Goal: Task Accomplishment & Management: Use online tool/utility

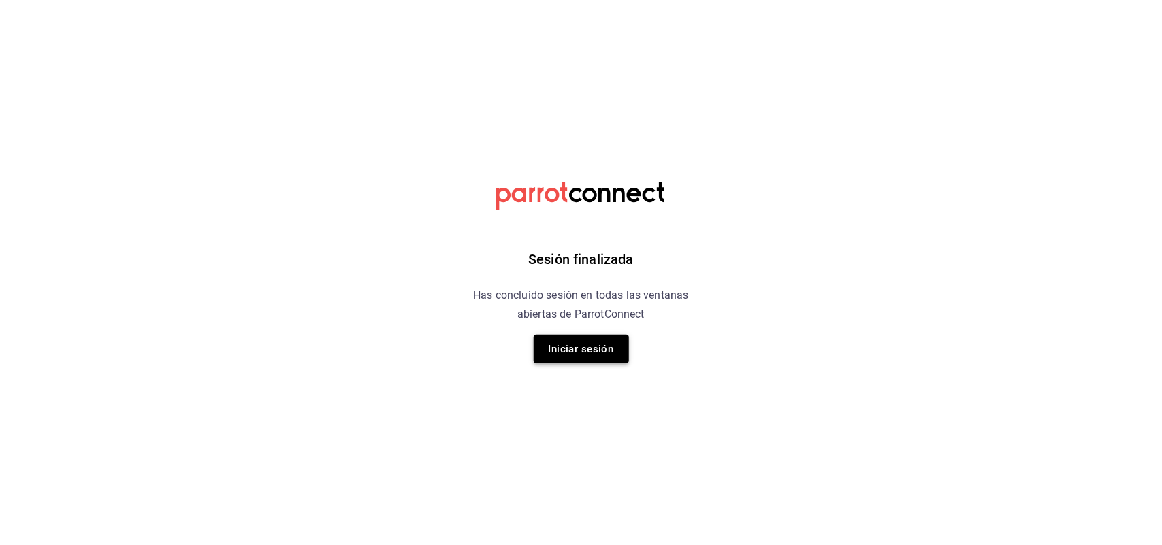
click at [615, 362] on button "Iniciar sesión" at bounding box center [581, 349] width 95 height 29
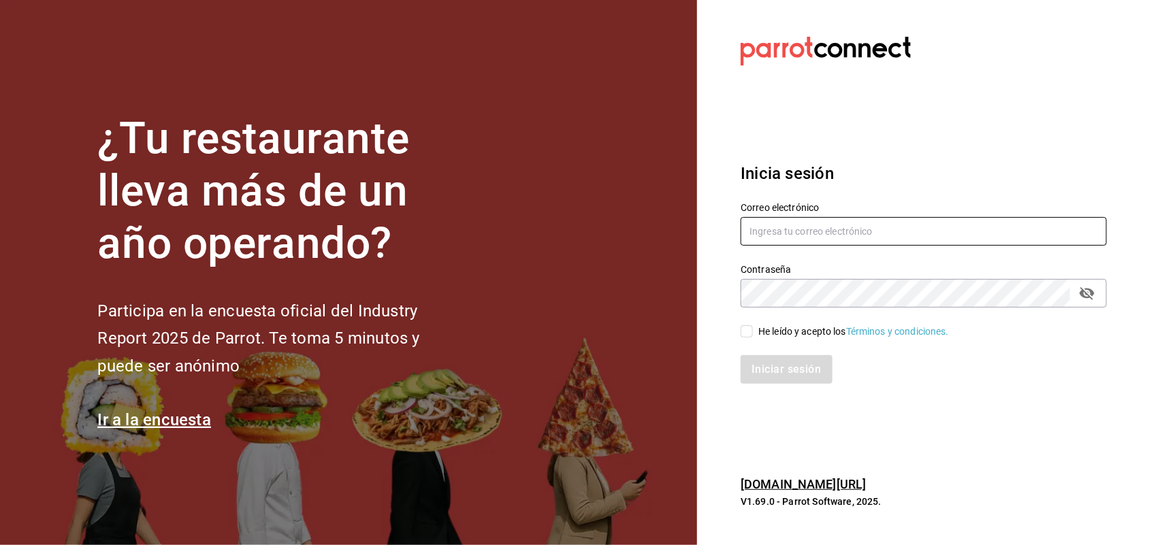
type input "multiuser@sushiexpress.com"
click at [744, 331] on input "He leído y acepto los Términos y condiciones." at bounding box center [747, 331] width 12 height 12
checkbox input "true"
click at [753, 361] on button "Iniciar sesión" at bounding box center [787, 369] width 93 height 29
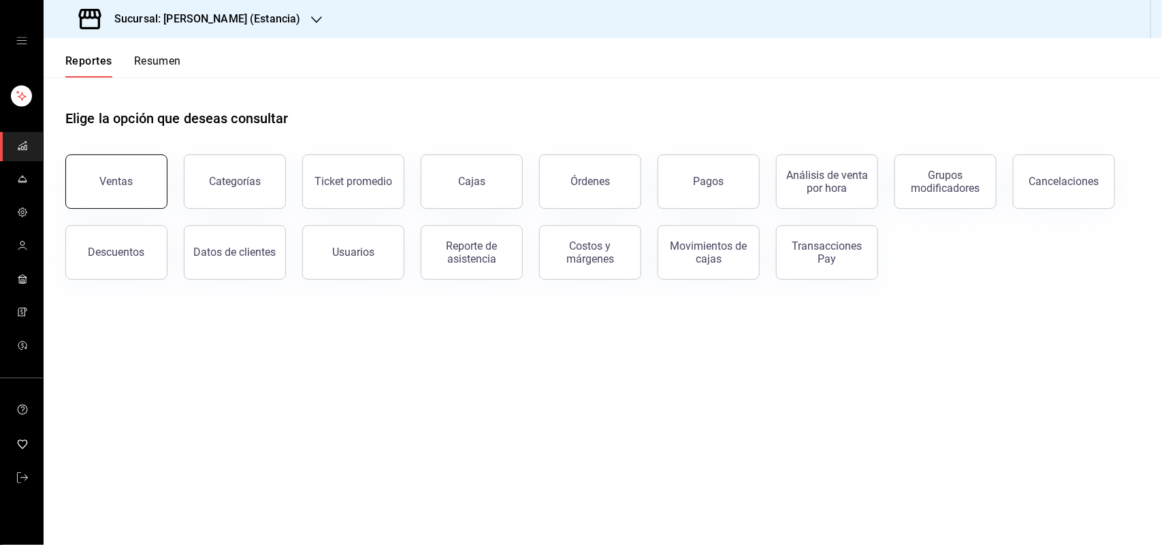
click at [140, 198] on button "Ventas" at bounding box center [116, 182] width 102 height 54
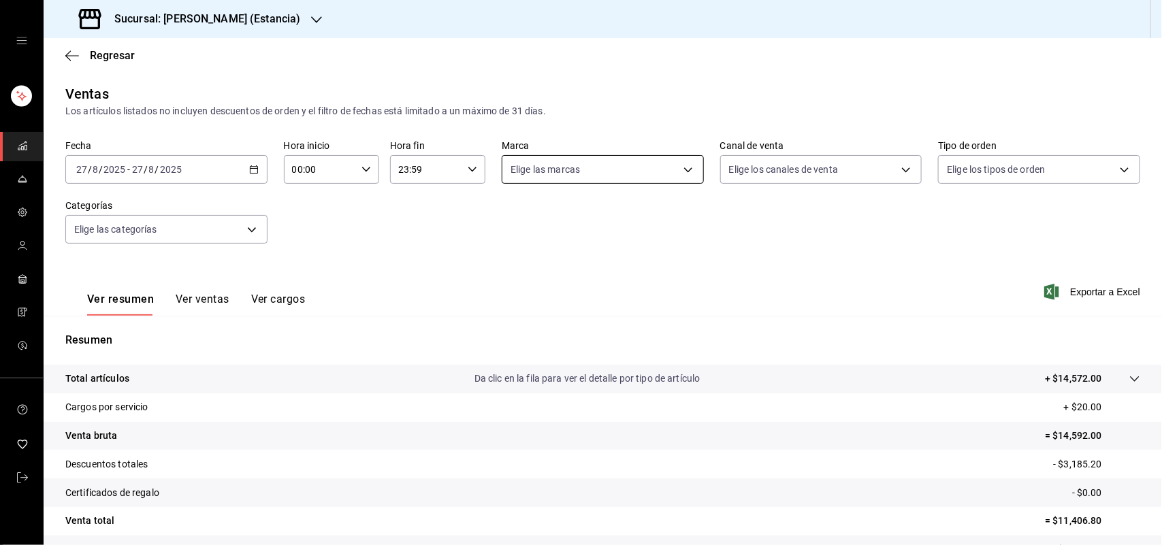
click at [542, 165] on body "Sucursal: [PERSON_NAME] (Estancia) Regresar Ventas Los artículos listados no in…" at bounding box center [581, 272] width 1162 height 545
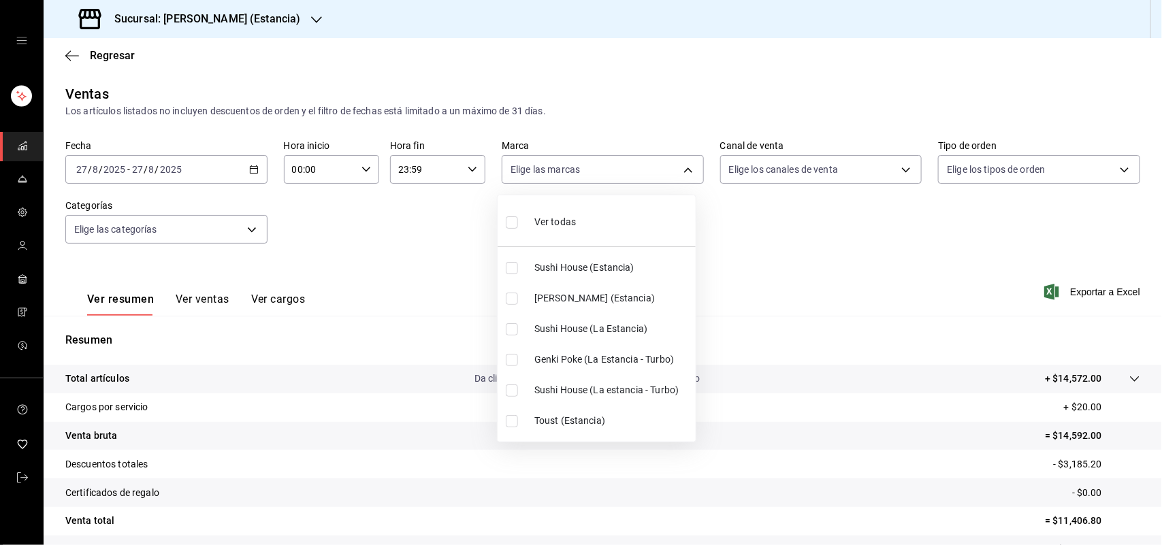
click at [511, 272] on input "checkbox" at bounding box center [512, 268] width 12 height 12
checkbox input "true"
click at [515, 328] on input "checkbox" at bounding box center [512, 329] width 12 height 12
checkbox input "true"
type input "2010dc22-2563-457c-9bf6-c6d2a0e9c6cf,a8783ed8-73e0-4821-88df-a1b9074f7bd0"
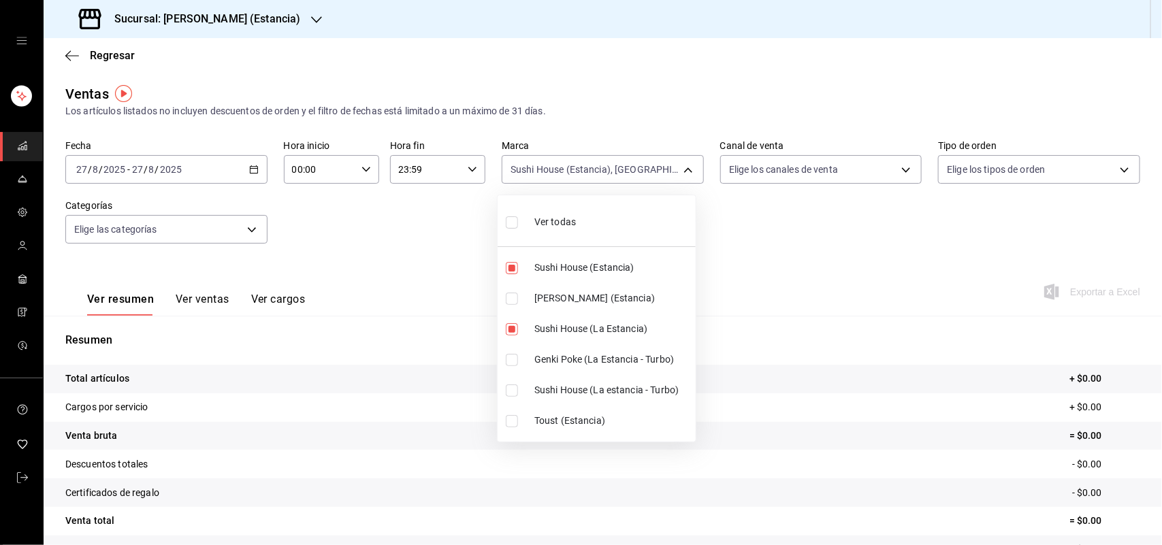
click at [513, 390] on input "checkbox" at bounding box center [512, 391] width 12 height 12
checkbox input "true"
type input "2010dc22-2563-457c-9bf6-c6d2a0e9c6cf,a8783ed8-73e0-4821-88df-a1b9074f7bd0,2ab31…"
click at [238, 14] on div at bounding box center [581, 272] width 1162 height 545
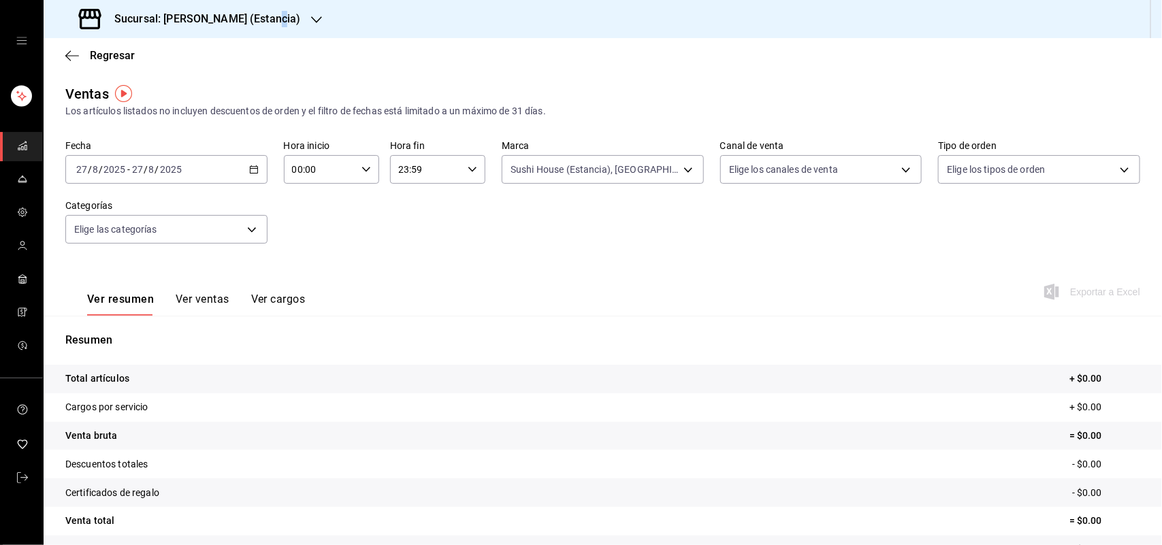
click at [268, 19] on h3 "Sucursal: [PERSON_NAME] (Estancia)" at bounding box center [201, 19] width 197 height 16
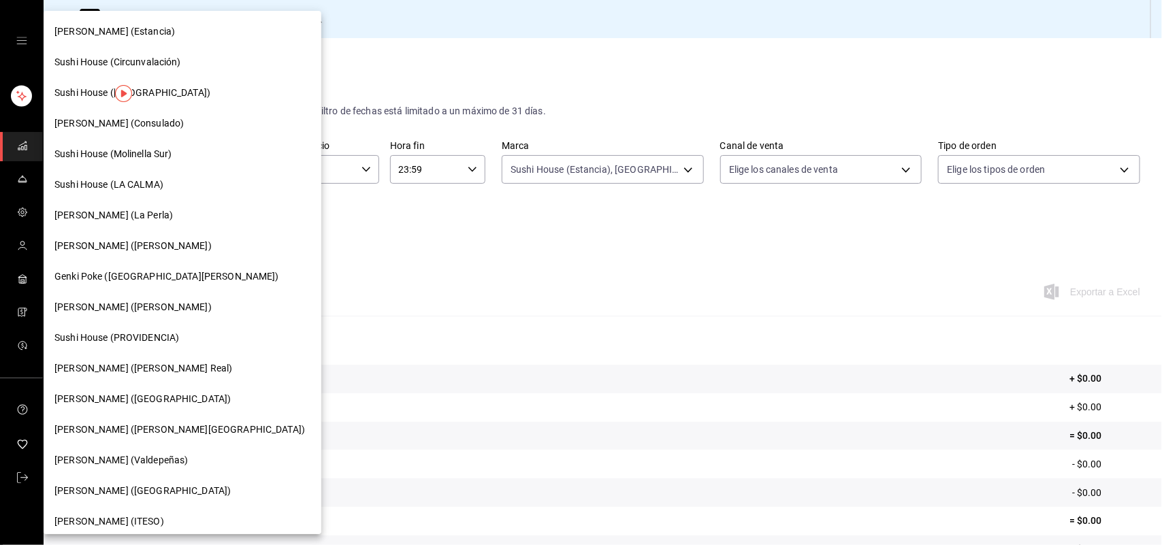
click at [110, 191] on span "Sushi House (LA CALMA)" at bounding box center [108, 185] width 109 height 14
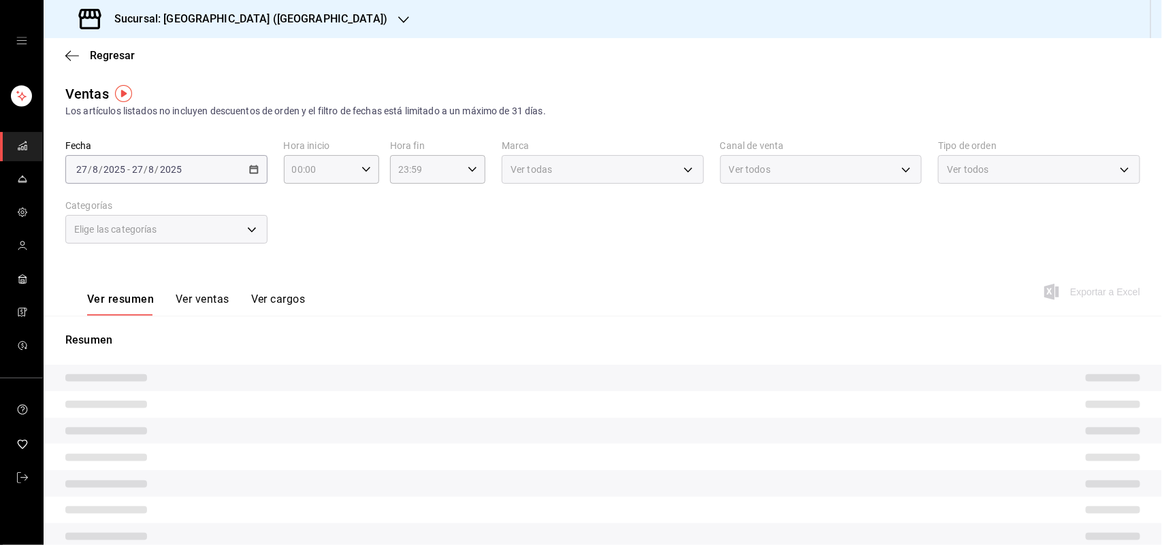
click at [631, 174] on body "Sucursal: Sushi House (LA CALMA) Regresar Ventas Los artículos listados no incl…" at bounding box center [581, 272] width 1162 height 545
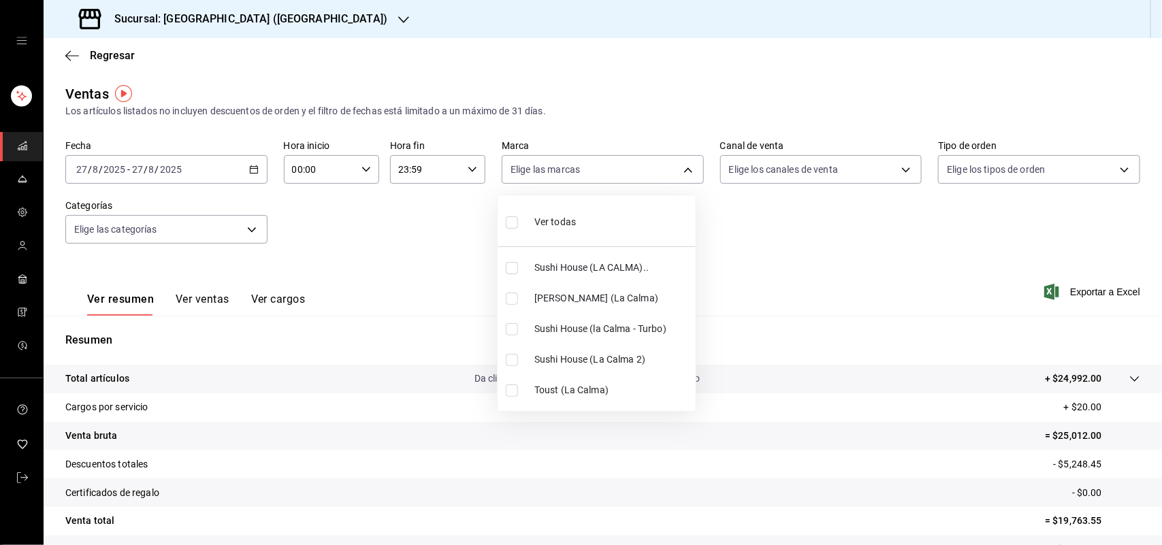
click at [511, 269] on input "checkbox" at bounding box center [512, 268] width 12 height 12
checkbox input "true"
type input "307f2552-bed5-4451-a1d4-9a3d8e6b1418"
click at [517, 328] on ul "Ver todas Sushi House (LA CALMA).. Genki Poke ([GEOGRAPHIC_DATA]) [GEOGRAPHIC_D…" at bounding box center [597, 303] width 198 height 216
click at [512, 362] on input "checkbox" at bounding box center [512, 360] width 12 height 12
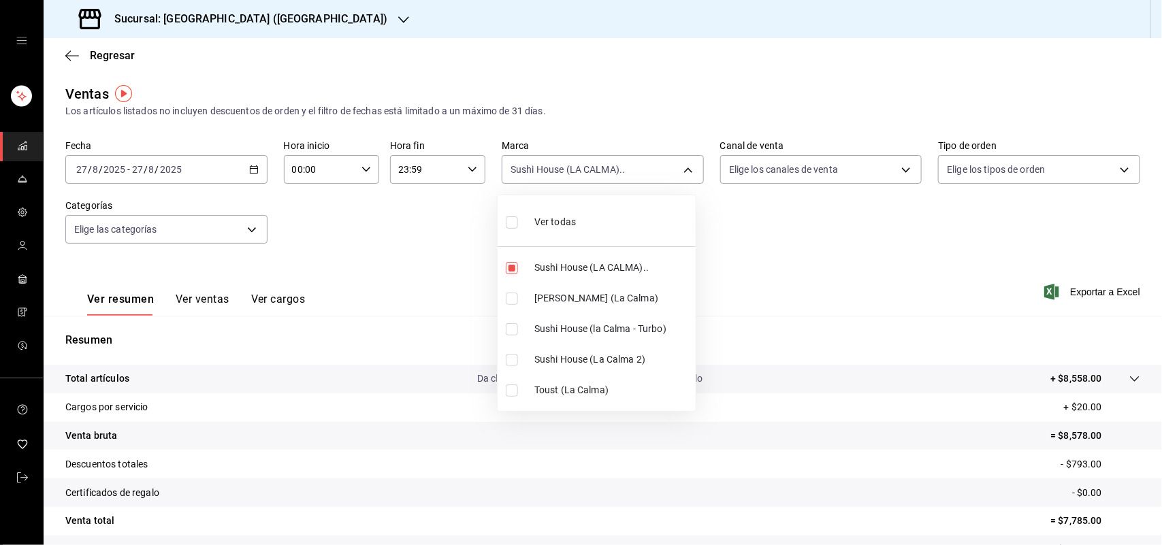
checkbox input "true"
type input "307f2552-bed5-4451-a1d4-9a3d8e6b1418,370d3383-42ab-44c7-9136-c83d53f09056"
click at [511, 325] on input "checkbox" at bounding box center [512, 329] width 12 height 12
checkbox input "true"
type input "307f2552-bed5-4451-a1d4-9a3d8e6b1418,370d3383-42ab-44c7-9136-c83d53f09056,8d0dd…"
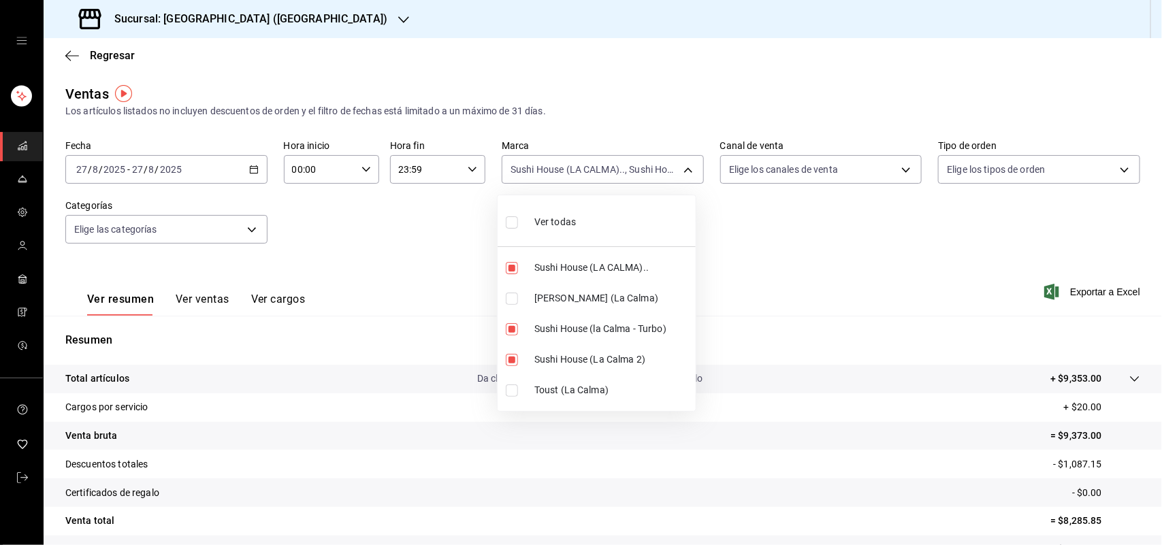
click at [791, 168] on div at bounding box center [581, 272] width 1162 height 545
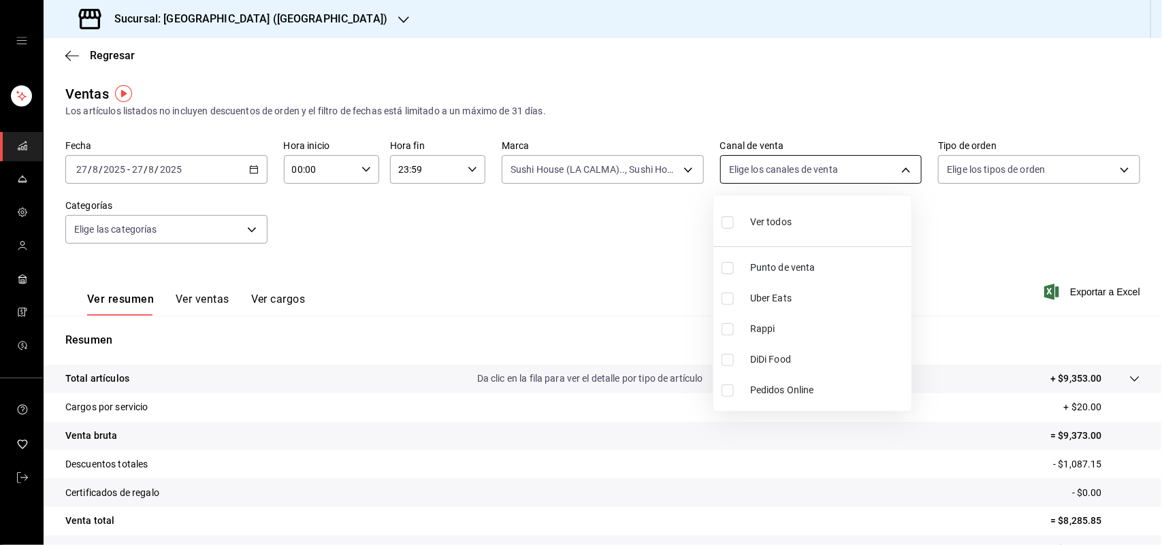
click at [795, 169] on body "Sucursal: Sushi House (LA CALMA) Regresar Ventas Los artículos listados no incl…" at bounding box center [581, 272] width 1162 height 545
click at [730, 332] on input "checkbox" at bounding box center [728, 329] width 12 height 12
checkbox input "true"
type input "RAPPI"
click at [730, 328] on input "checkbox" at bounding box center [728, 329] width 12 height 12
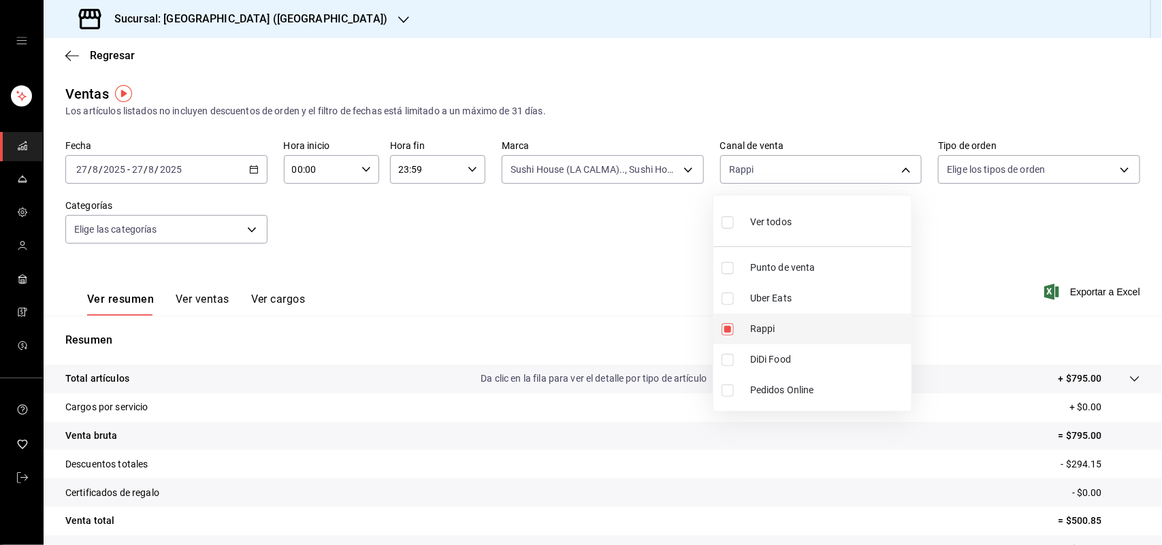
checkbox input "false"
click at [624, 159] on div at bounding box center [581, 272] width 1162 height 545
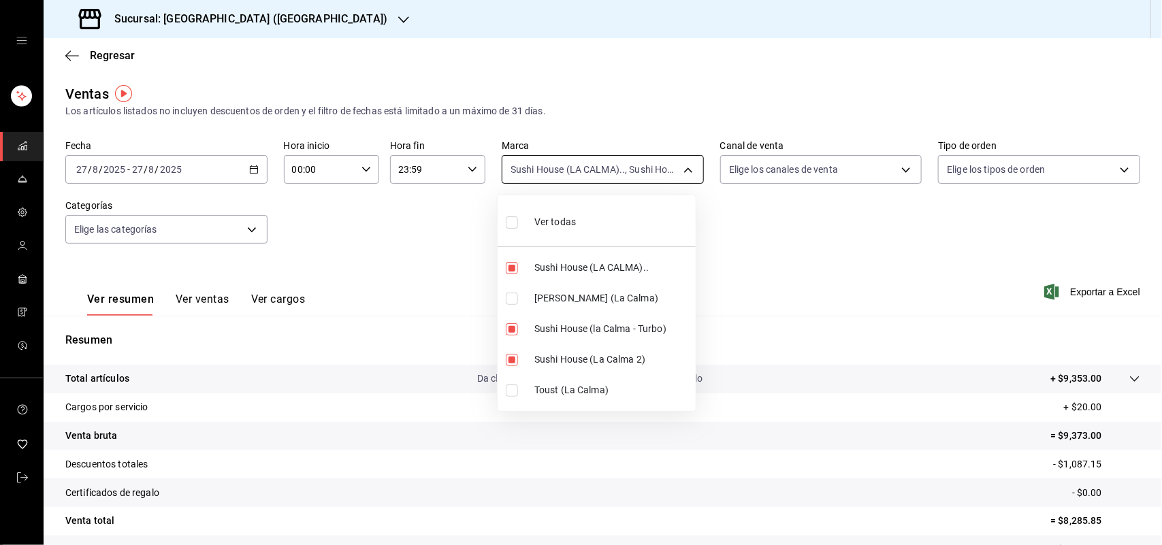
click at [631, 165] on body "Sucursal: Sushi House (LA CALMA) Regresar Ventas Los artículos listados no incl…" at bounding box center [581, 272] width 1162 height 545
click at [509, 272] on input "checkbox" at bounding box center [512, 268] width 12 height 12
checkbox input "false"
type input "370d3383-42ab-44c7-9136-c83d53f09056,8d0dddf4-cc55-4964-ab1c-2b5841a14462"
click at [509, 327] on input "checkbox" at bounding box center [512, 329] width 12 height 12
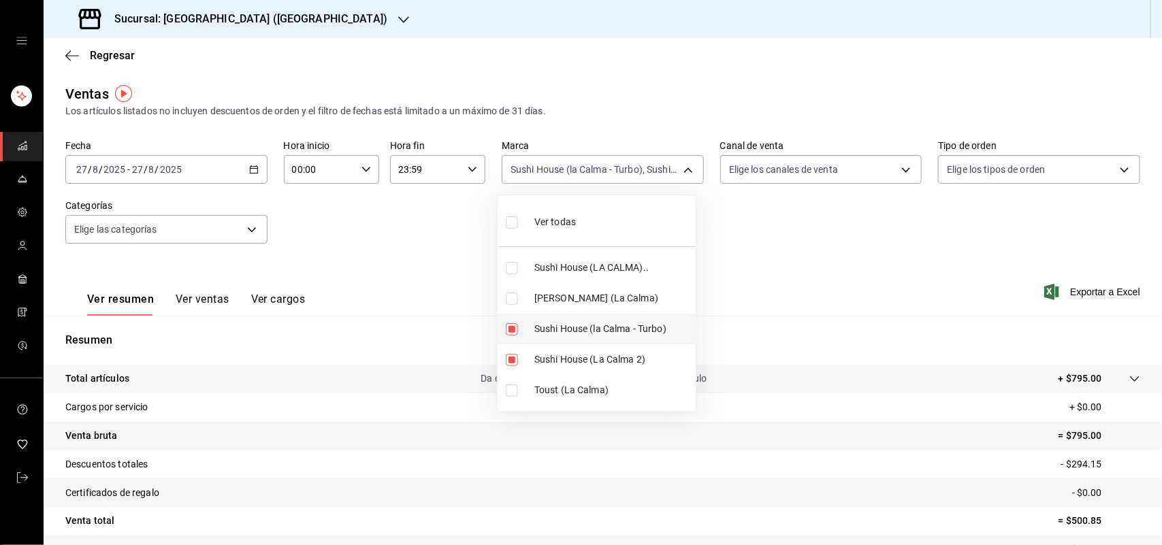
checkbox input "false"
type input "370d3383-42ab-44c7-9136-c83d53f09056"
click at [512, 359] on input "checkbox" at bounding box center [512, 360] width 12 height 12
checkbox input "false"
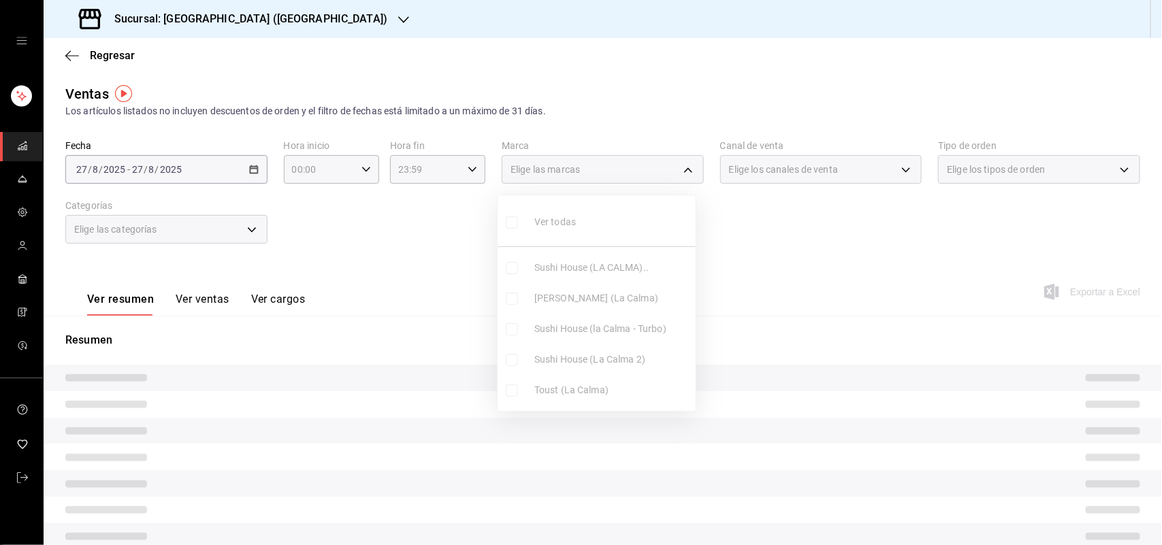
click at [842, 167] on div at bounding box center [581, 272] width 1162 height 545
click at [842, 167] on div "Elige los canales de venta" at bounding box center [821, 169] width 202 height 29
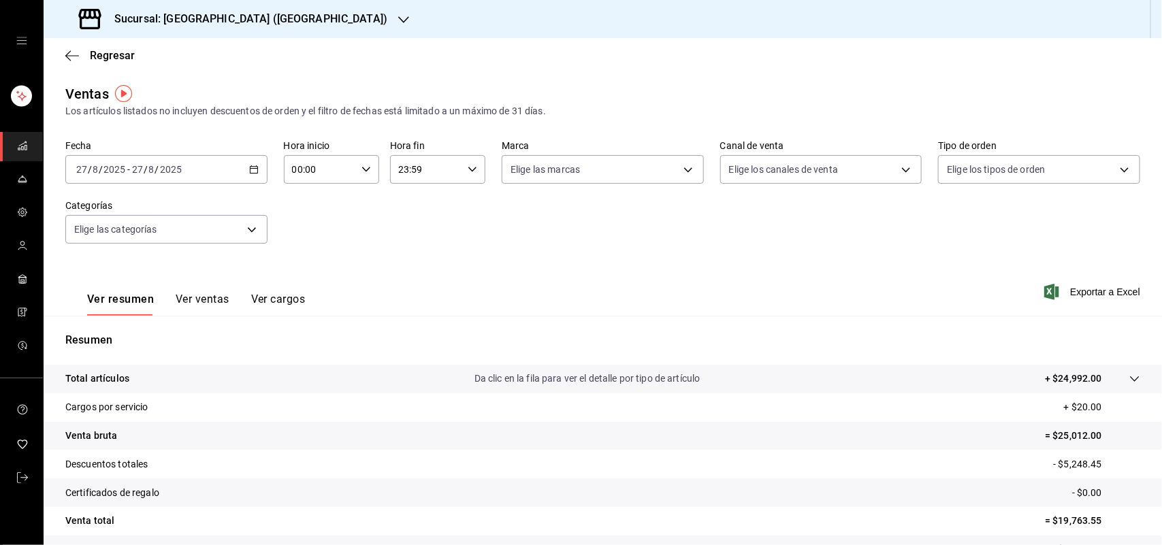
click at [842, 167] on body "Sucursal: Sushi House (LA CALMA) Regresar Ventas Los artículos listados no incl…" at bounding box center [581, 272] width 1162 height 545
click at [727, 303] on input "checkbox" at bounding box center [728, 299] width 12 height 12
checkbox input "true"
type input "UBER_EATS"
click at [622, 172] on div at bounding box center [581, 272] width 1162 height 545
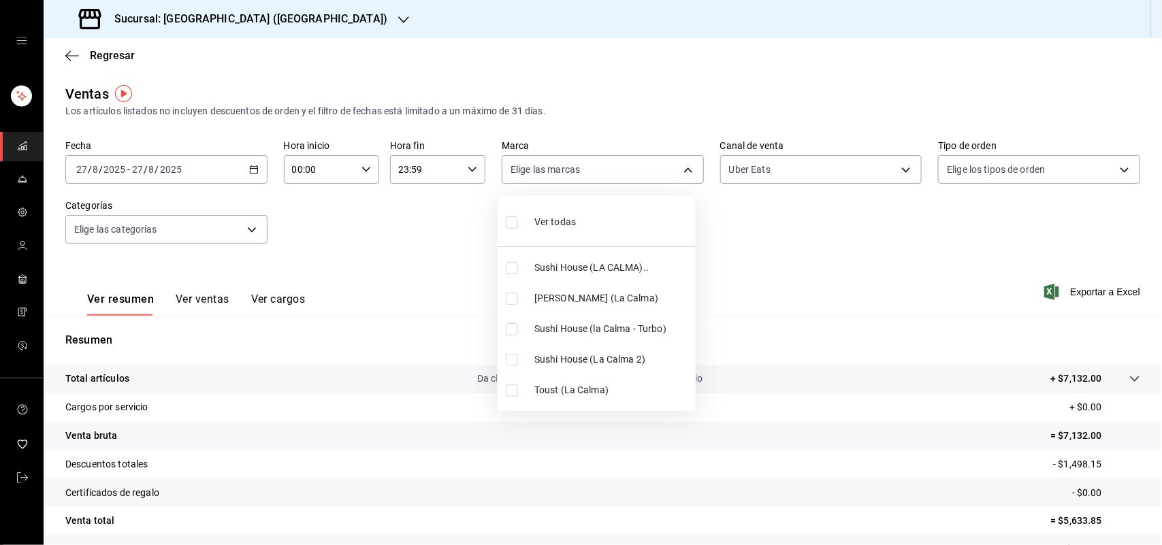
click at [620, 168] on body "Sucursal: Sushi House (LA CALMA) Regresar Ventas Los artículos listados no incl…" at bounding box center [581, 272] width 1162 height 545
click at [506, 271] on input "checkbox" at bounding box center [512, 268] width 12 height 12
checkbox input "true"
type input "307f2552-bed5-4451-a1d4-9a3d8e6b1418"
click at [863, 167] on div at bounding box center [581, 272] width 1162 height 545
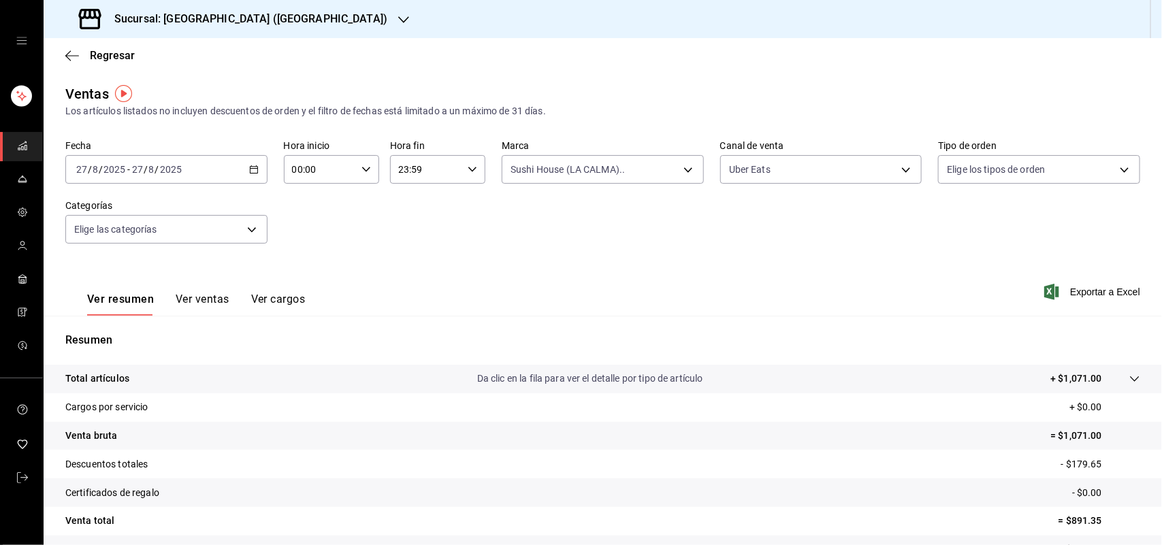
click at [863, 167] on body "Sucursal: Sushi House (LA CALMA) Regresar Ventas Los artículos listados no incl…" at bounding box center [581, 272] width 1162 height 545
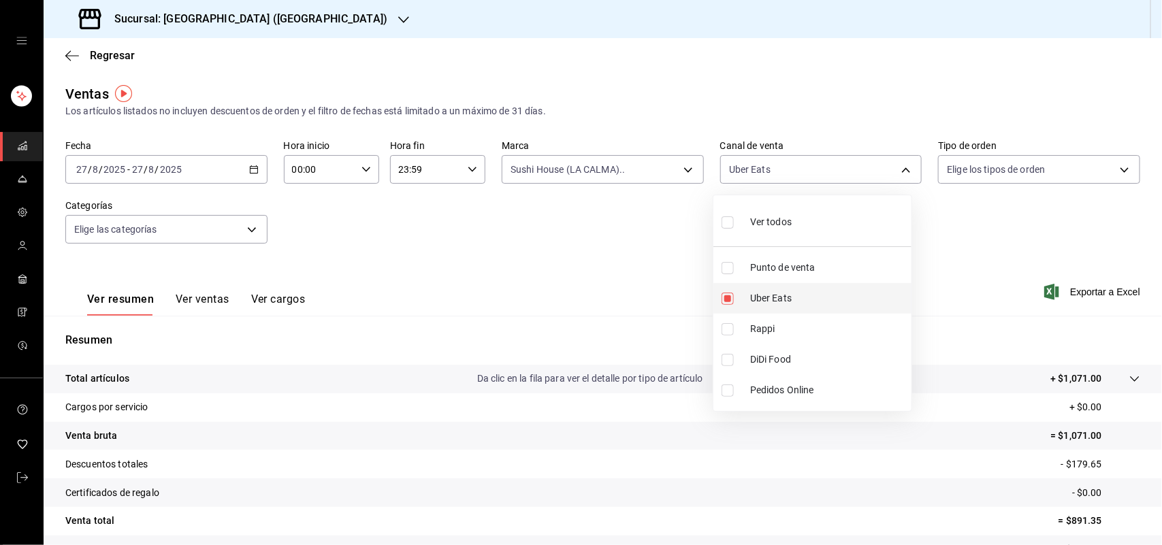
click at [729, 301] on input "checkbox" at bounding box center [728, 299] width 12 height 12
checkbox input "false"
click at [726, 364] on input "checkbox" at bounding box center [728, 360] width 12 height 12
checkbox input "true"
type input "DIDI_FOOD"
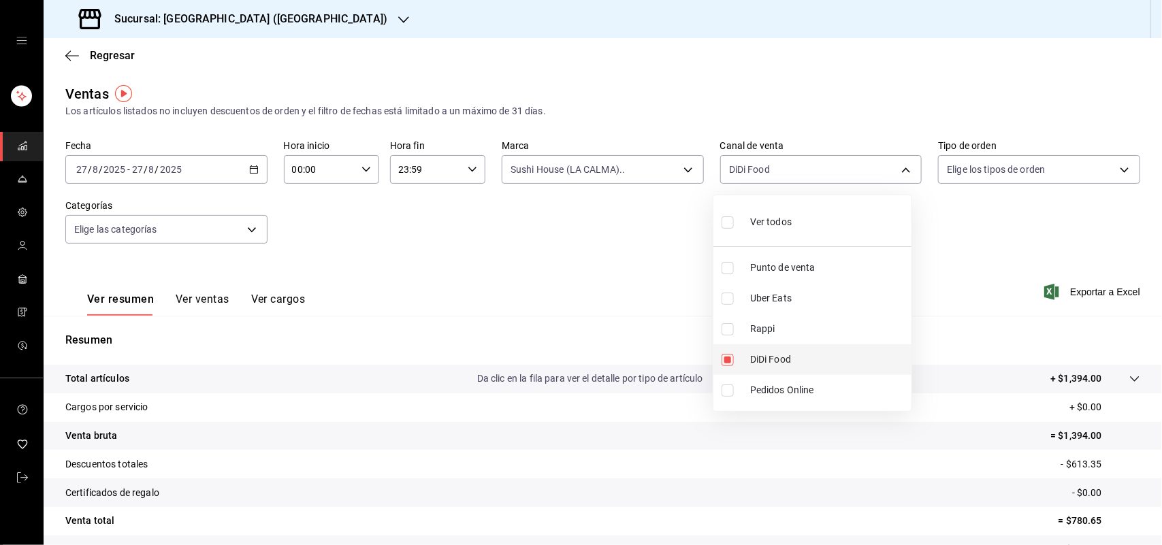
click at [726, 362] on input "checkbox" at bounding box center [728, 360] width 12 height 12
checkbox input "false"
click at [583, 167] on div at bounding box center [581, 272] width 1162 height 545
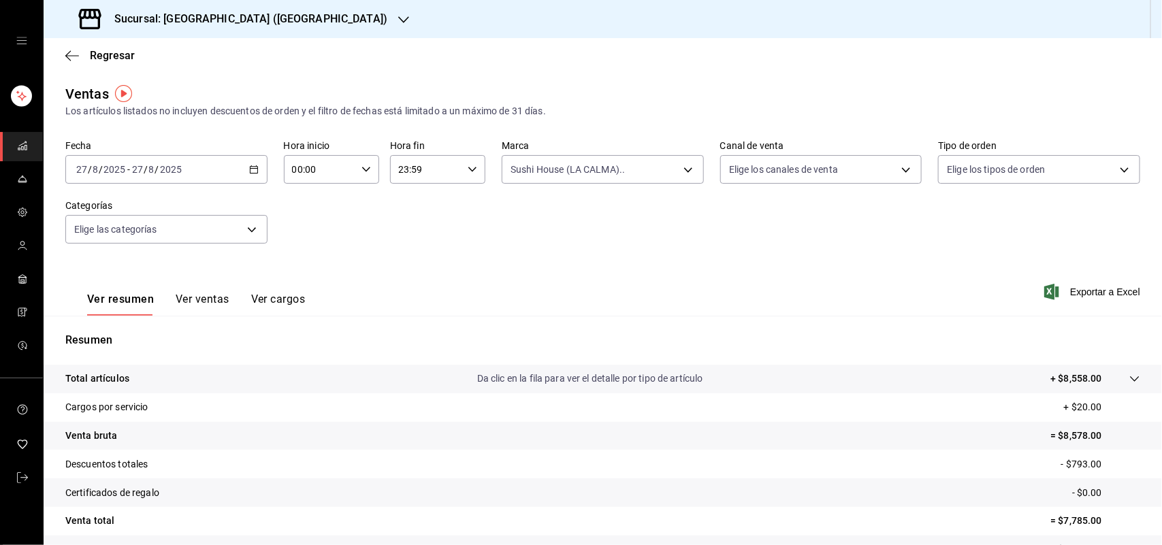
click at [583, 167] on body "Sucursal: Sushi House (LA CALMA) Regresar Ventas Los artículos listados no incl…" at bounding box center [581, 272] width 1162 height 545
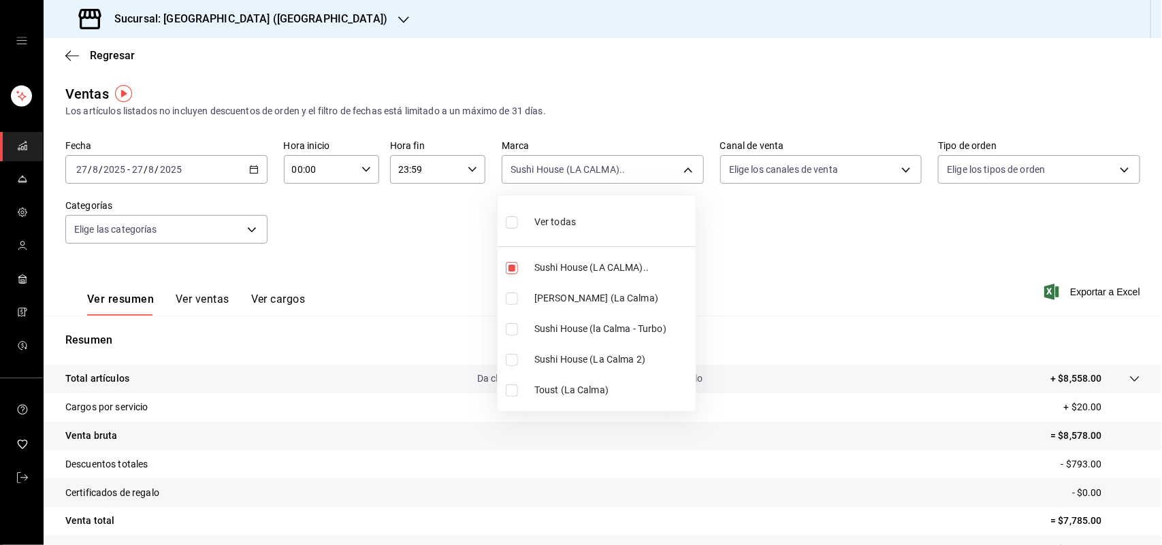
click at [434, 380] on div at bounding box center [581, 272] width 1162 height 545
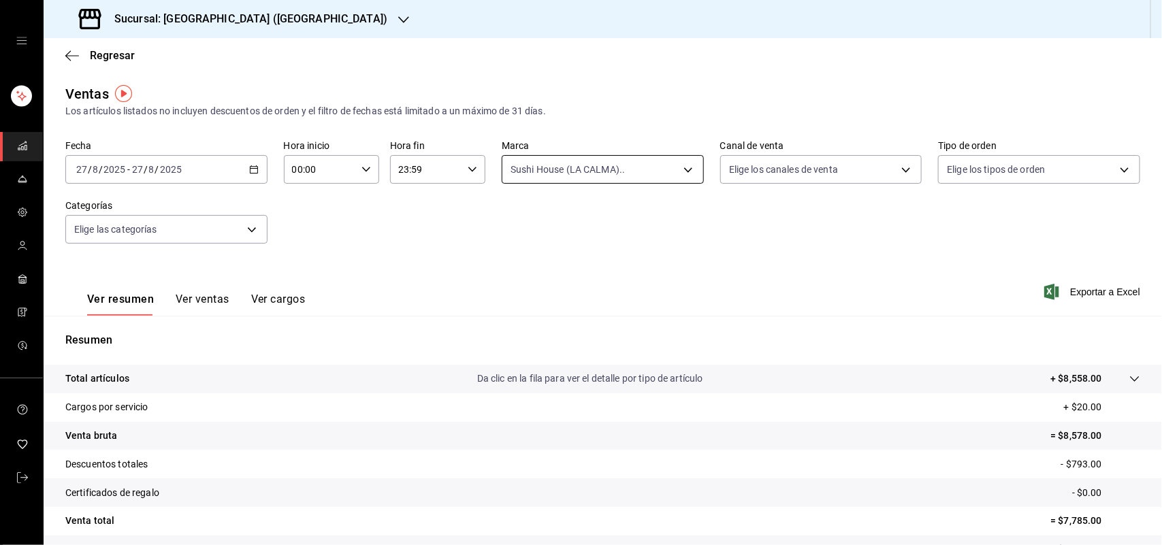
click at [565, 178] on body "Sucursal: Sushi House (LA CALMA) Regresar Ventas Los artículos listados no incl…" at bounding box center [581, 272] width 1162 height 545
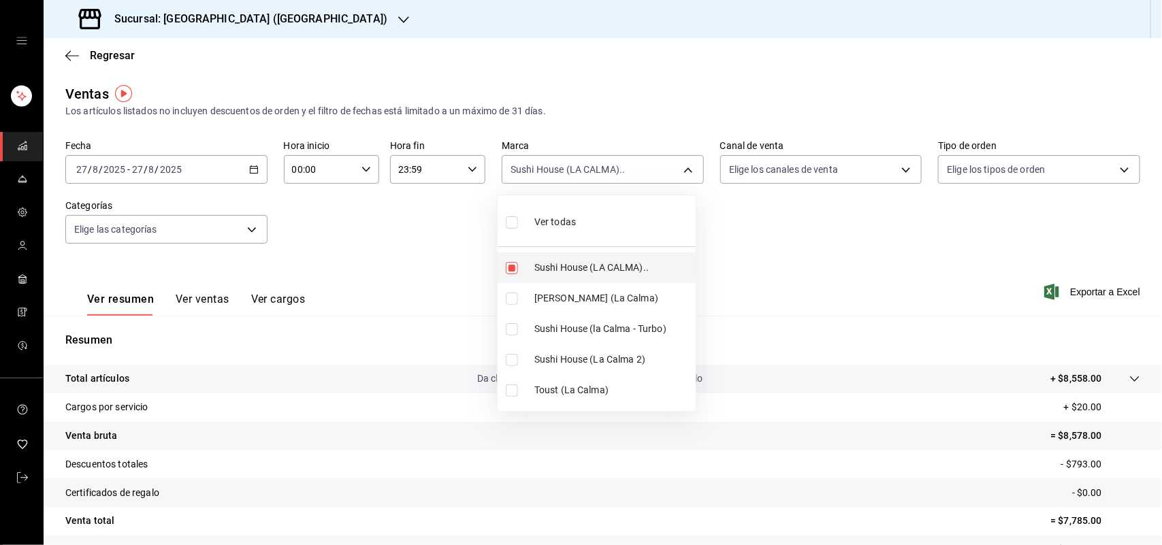
click at [514, 270] on input "checkbox" at bounding box center [512, 268] width 12 height 12
checkbox input "false"
click at [509, 304] on input "checkbox" at bounding box center [512, 299] width 12 height 12
checkbox input "true"
type input "ad5c7ce8-09c3-4353-8fa5-0bd3f2c3ed7d"
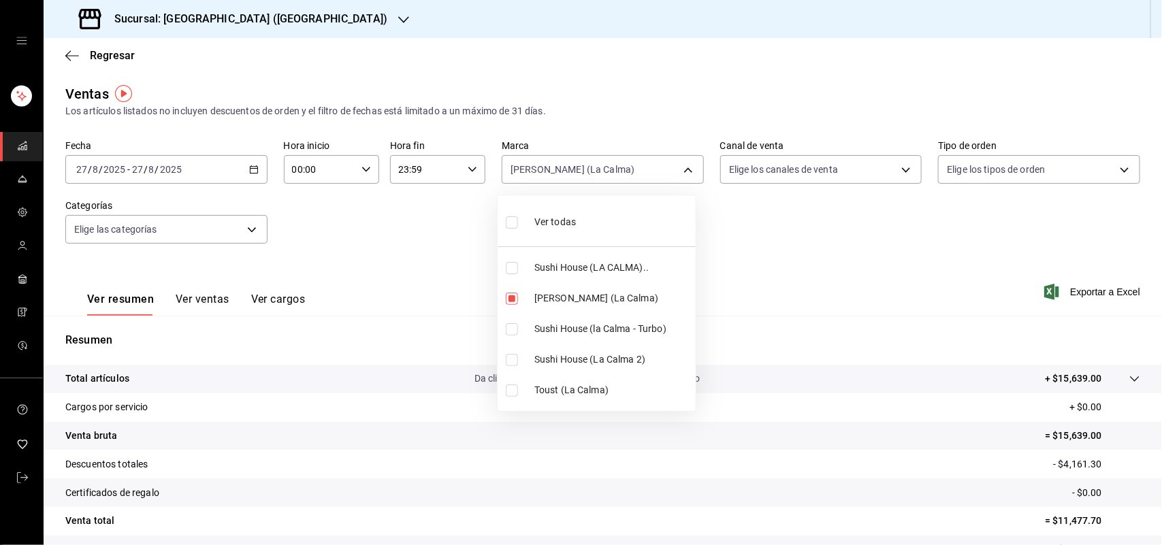
click at [809, 170] on div at bounding box center [581, 272] width 1162 height 545
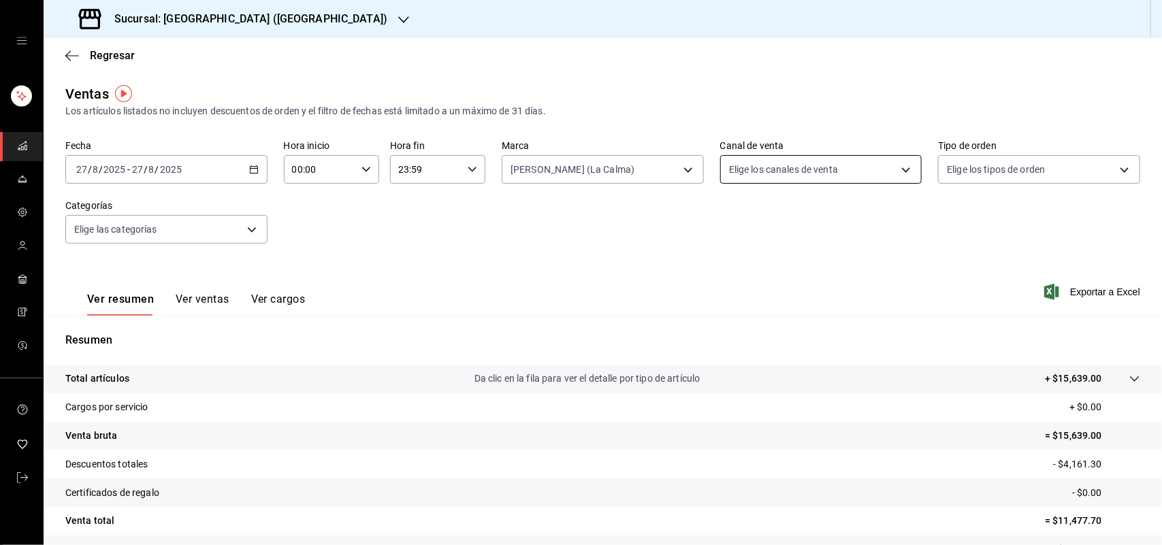
click at [807, 172] on body "Sucursal: Sushi House (LA CALMA) Regresar Ventas Los artículos listados no incl…" at bounding box center [581, 272] width 1162 height 545
click at [722, 329] on input "checkbox" at bounding box center [728, 329] width 12 height 12
checkbox input "true"
type input "RAPPI"
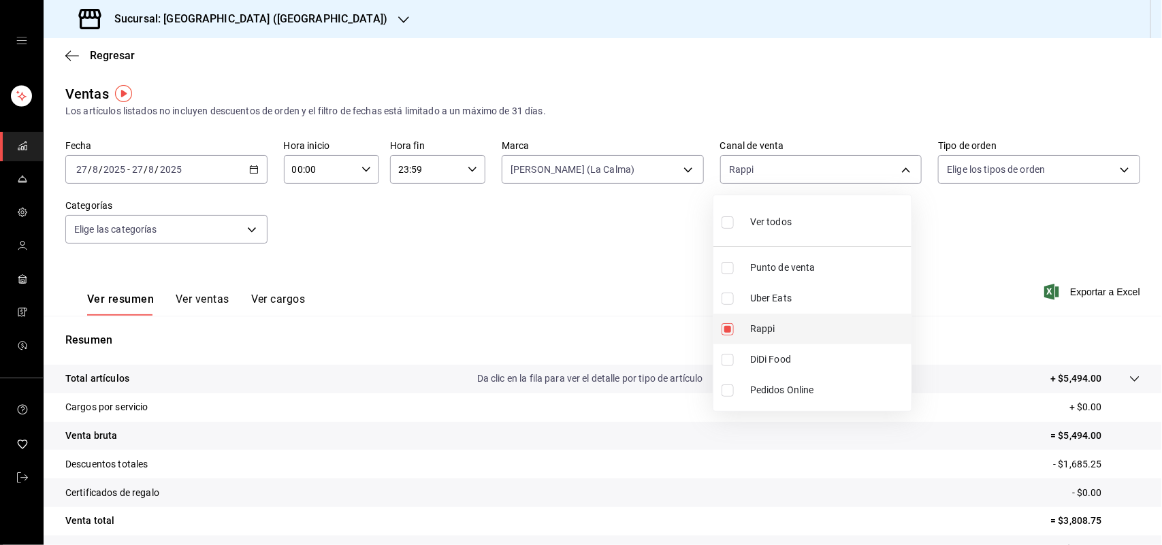
click at [730, 331] on input "checkbox" at bounding box center [728, 329] width 12 height 12
checkbox input "false"
click at [727, 360] on input "checkbox" at bounding box center [728, 360] width 12 height 12
checkbox input "true"
type input "DIDI_FOOD"
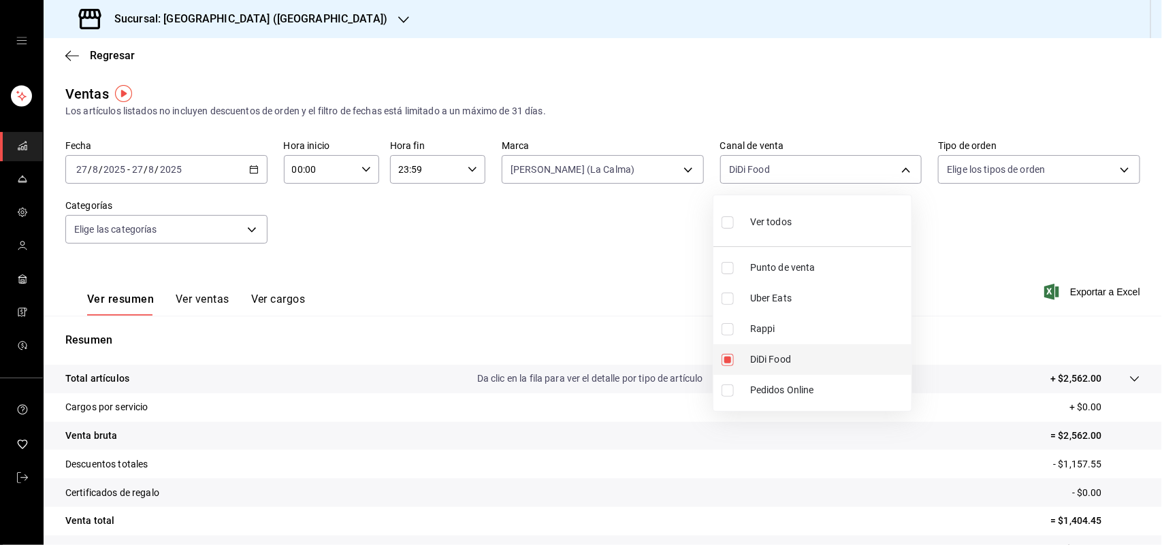
click at [727, 360] on input "checkbox" at bounding box center [728, 360] width 12 height 12
checkbox input "false"
click at [730, 300] on input "checkbox" at bounding box center [728, 299] width 12 height 12
checkbox input "true"
type input "UBER_EATS"
